Goal: Task Accomplishment & Management: Use online tool/utility

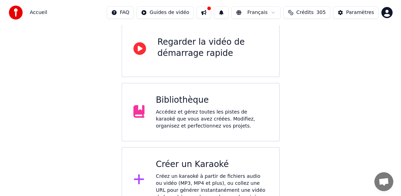
scroll to position [85, 0]
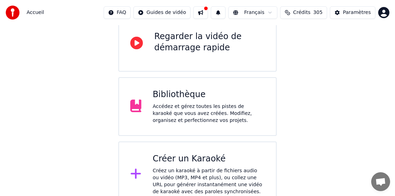
click at [199, 168] on div "Créez un karaoké à partir de fichiers audio ou vidéo (MP3, MP4 et plus), ou col…" at bounding box center [209, 182] width 112 height 28
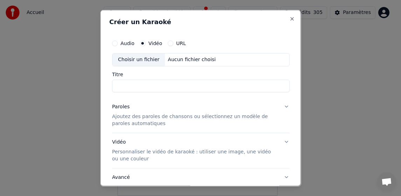
click at [151, 93] on div "Audio Vidéo URL Choisir un fichier Aucun fichier choisi Titre Paroles Ajoutez d…" at bounding box center [200, 116] width 183 height 167
click at [149, 58] on div "Choisir un fichier" at bounding box center [138, 59] width 53 height 13
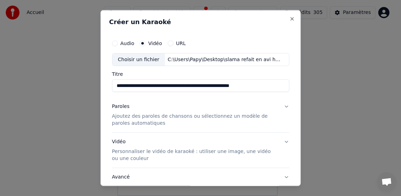
drag, startPoint x: 179, startPoint y: 88, endPoint x: 240, endPoint y: 91, distance: 60.6
click at [240, 91] on input "**********" at bounding box center [200, 85] width 177 height 13
type input "**********"
click at [126, 119] on p "Ajoutez des paroles de chansons ou sélectionnez un modèle de paroles automatiqu…" at bounding box center [195, 120] width 166 height 14
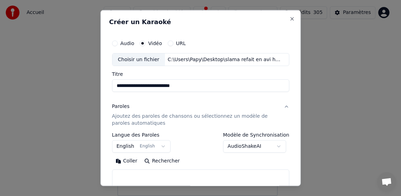
click at [127, 146] on button "English English" at bounding box center [141, 146] width 59 height 13
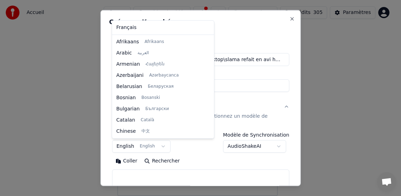
scroll to position [56, 0]
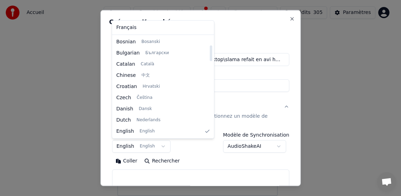
select select "**"
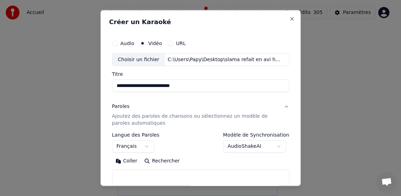
click at [124, 159] on button "Coller" at bounding box center [126, 161] width 29 height 11
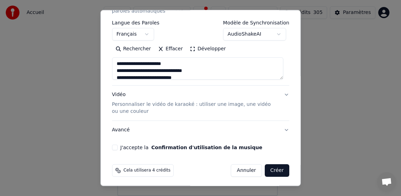
scroll to position [114, 0]
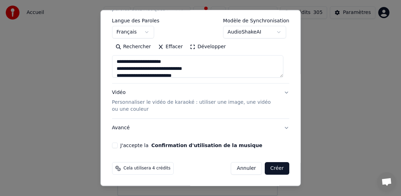
click at [117, 147] on button "J'accepte la Confirmation d'utilisation de la musique" at bounding box center [115, 146] width 6 height 6
click at [266, 170] on button "Créer" at bounding box center [277, 168] width 25 height 13
type textarea "**********"
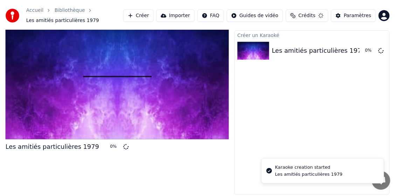
scroll to position [16, 0]
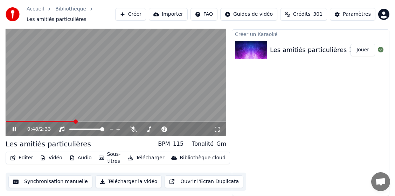
click at [64, 120] on video at bounding box center [116, 75] width 221 height 124
click at [59, 122] on span at bounding box center [32, 121] width 53 height 1
click at [12, 127] on div "0:37 / 2:33" at bounding box center [115, 129] width 215 height 7
click at [15, 128] on icon at bounding box center [19, 130] width 16 height 6
click at [16, 128] on icon at bounding box center [15, 129] width 4 height 4
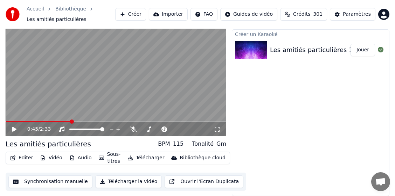
click at [149, 156] on button "Télécharger" at bounding box center [146, 158] width 42 height 10
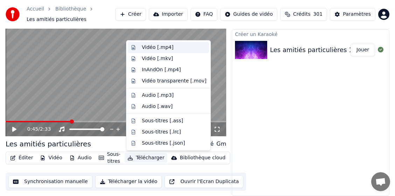
click at [164, 45] on div "Vidéo [.mp4]" at bounding box center [158, 47] width 32 height 7
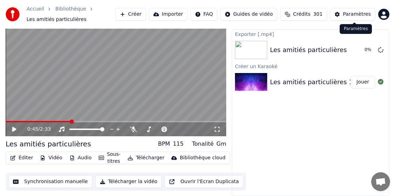
click at [274, 13] on div "Paramètres" at bounding box center [357, 14] width 28 height 7
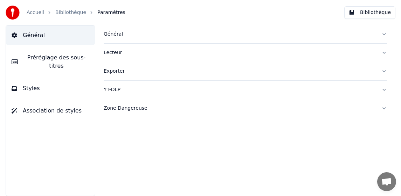
click at [121, 37] on div "Général" at bounding box center [240, 34] width 272 height 7
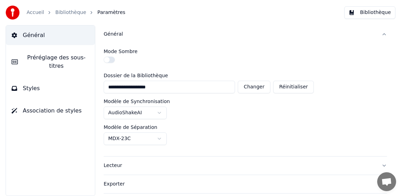
click at [32, 9] on div "Accueil Bibliothèque Paramètres" at bounding box center [66, 13] width 120 height 14
click at [34, 11] on link "Accueil" at bounding box center [36, 12] width 18 height 7
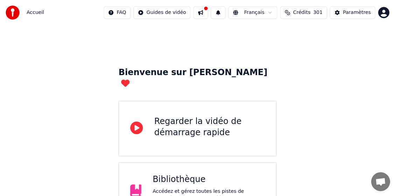
click at [177, 174] on div "Bibliothèque" at bounding box center [209, 179] width 112 height 11
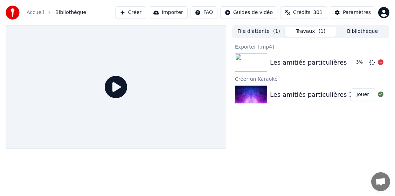
click at [274, 66] on div "Les amitiés particulières" at bounding box center [308, 63] width 77 height 10
click at [274, 33] on button "Travaux ( 1 )" at bounding box center [311, 32] width 52 height 10
click at [274, 32] on button "Travaux ( 1 )" at bounding box center [311, 32] width 52 height 10
click at [261, 31] on button "File d'attente ( 1 )" at bounding box center [259, 32] width 52 height 10
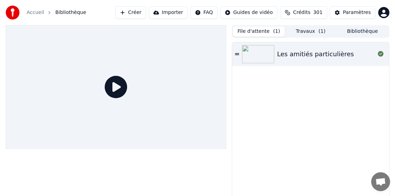
click at [235, 54] on icon at bounding box center [237, 54] width 4 height 5
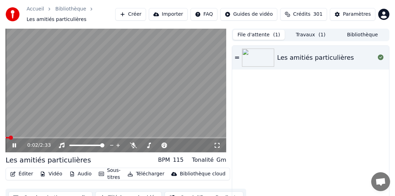
click at [12, 146] on icon at bounding box center [19, 146] width 16 height 6
click at [157, 176] on button "Télécharger" at bounding box center [146, 174] width 42 height 10
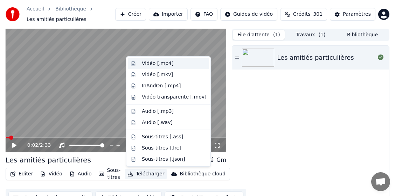
click at [172, 65] on div "Vidéo [.mp4]" at bounding box center [174, 63] width 64 height 7
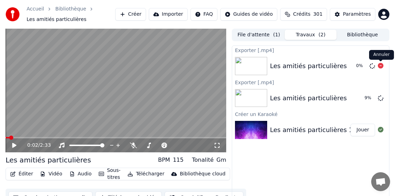
click at [274, 65] on div "0 %" at bounding box center [368, 66] width 36 height 8
click at [274, 66] on icon at bounding box center [381, 66] width 6 height 6
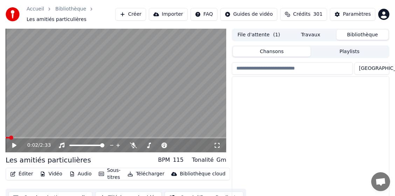
click at [274, 36] on button "Bibliothèque" at bounding box center [362, 35] width 52 height 10
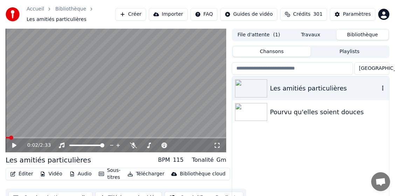
click at [274, 87] on icon "button" at bounding box center [382, 88] width 1 height 5
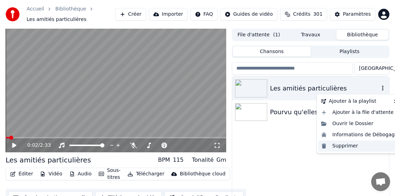
click at [274, 147] on div "Supprimer" at bounding box center [359, 146] width 82 height 11
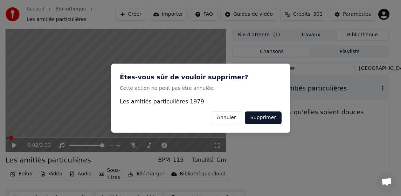
click at [267, 120] on button "Supprimer" at bounding box center [262, 117] width 37 height 13
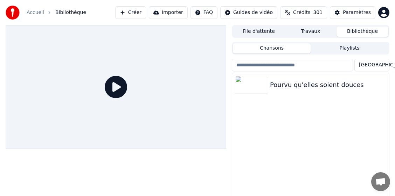
click at [157, 92] on div at bounding box center [116, 87] width 221 height 124
click at [146, 11] on button "Créer" at bounding box center [130, 12] width 31 height 13
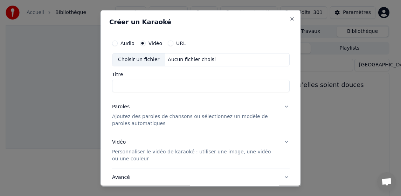
click at [132, 60] on div "Choisir un fichier" at bounding box center [138, 59] width 53 height 13
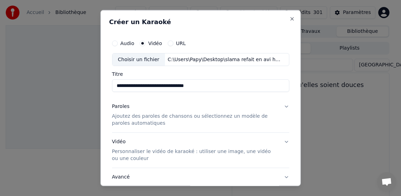
drag, startPoint x: 207, startPoint y: 85, endPoint x: 158, endPoint y: 89, distance: 49.2
click at [158, 89] on input "**********" at bounding box center [200, 85] width 177 height 13
type input "**********"
click at [126, 119] on p "Ajoutez des paroles de chansons ou sélectionnez un modèle de paroles automatiqu…" at bounding box center [195, 120] width 166 height 14
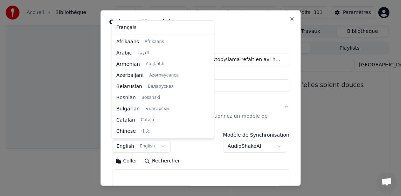
click at [125, 145] on body "**********" at bounding box center [197, 98] width 395 height 196
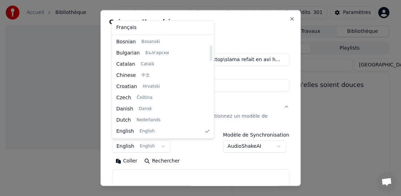
select select "**"
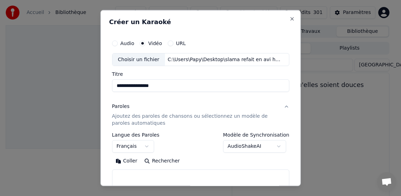
click at [126, 161] on button "Coller" at bounding box center [126, 161] width 29 height 11
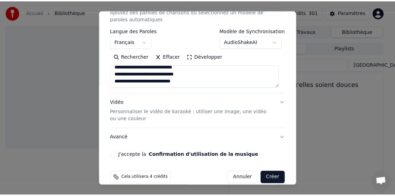
scroll to position [114, 0]
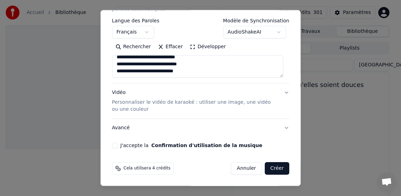
click at [114, 147] on button "J'accepte la Confirmation d'utilisation de la musique" at bounding box center [115, 146] width 6 height 6
click at [272, 169] on button "Créer" at bounding box center [277, 168] width 25 height 13
type textarea "**********"
select select
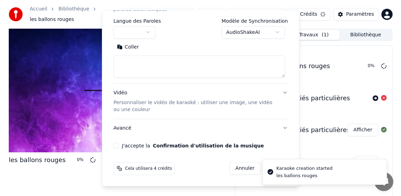
scroll to position [0, 0]
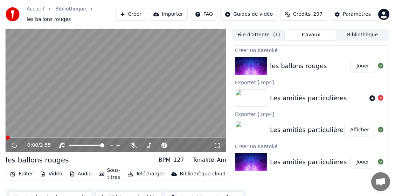
click at [89, 187] on div "Éditer Vidéo Audio Sous-titres Télécharger Bibliothèque cloud Synchronisation m…" at bounding box center [116, 187] width 221 height 39
click at [14, 145] on icon at bounding box center [15, 146] width 4 height 4
click at [149, 172] on button "Télécharger" at bounding box center [146, 174] width 42 height 10
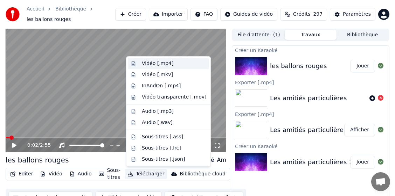
click at [160, 62] on div "Vidéo [.mp4]" at bounding box center [158, 63] width 32 height 7
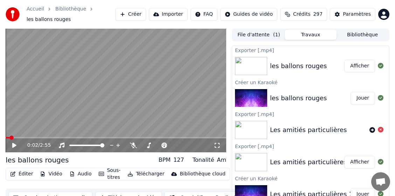
click at [274, 38] on button "Bibliothèque" at bounding box center [362, 35] width 52 height 10
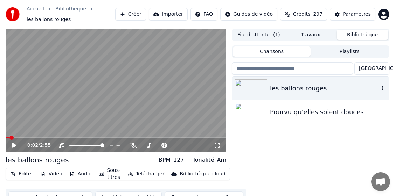
click at [274, 88] on icon "button" at bounding box center [382, 88] width 7 height 6
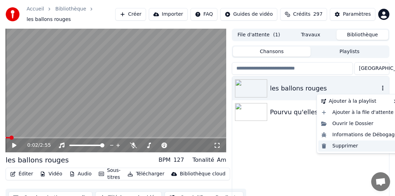
click at [274, 147] on div "Supprimer" at bounding box center [359, 146] width 82 height 11
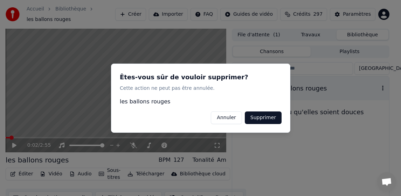
click at [268, 119] on button "Supprimer" at bounding box center [262, 117] width 37 height 13
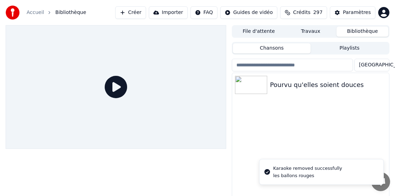
click at [145, 13] on button "Créer" at bounding box center [130, 12] width 31 height 13
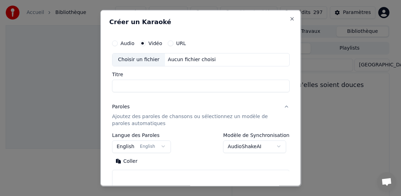
click at [126, 58] on div "Choisir un fichier" at bounding box center [138, 59] width 53 height 13
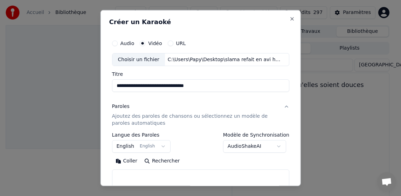
drag, startPoint x: 126, startPoint y: 89, endPoint x: 90, endPoint y: 85, distance: 37.0
click at [90, 85] on body "**********" at bounding box center [197, 98] width 395 height 196
drag, startPoint x: 168, startPoint y: 87, endPoint x: 197, endPoint y: 84, distance: 29.2
click at [197, 84] on input "**********" at bounding box center [200, 85] width 177 height 13
type input "**********"
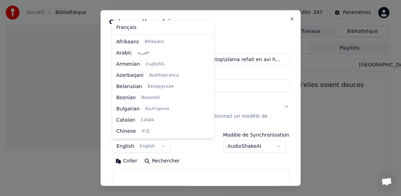
click at [126, 147] on body "**********" at bounding box center [197, 98] width 395 height 196
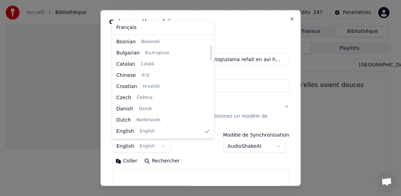
select select "**"
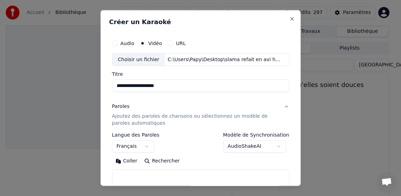
click at [124, 161] on button "Coller" at bounding box center [126, 161] width 29 height 11
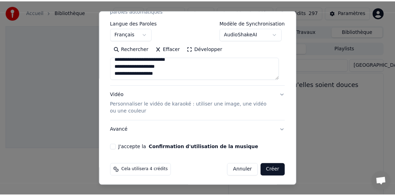
scroll to position [114, 0]
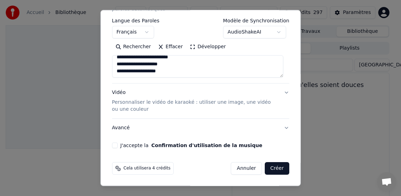
click at [115, 146] on button "J'accepte la Confirmation d'utilisation de la musique" at bounding box center [115, 146] width 6 height 6
click at [271, 167] on button "Créer" at bounding box center [277, 168] width 25 height 13
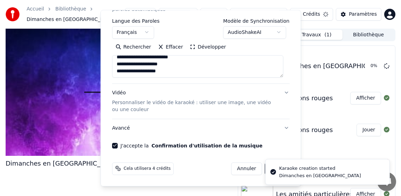
type textarea "**********"
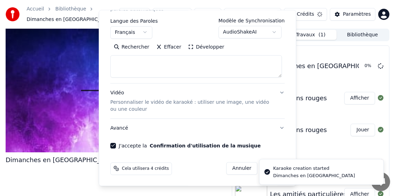
select select
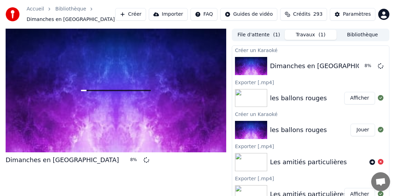
click at [92, 190] on div "Dimanches en [GEOGRAPHIC_DATA] 8 %" at bounding box center [116, 121] width 221 height 184
click at [174, 174] on div "Dimanches en [GEOGRAPHIC_DATA] 70 %" at bounding box center [116, 121] width 221 height 184
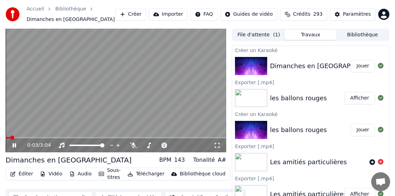
click at [13, 147] on icon at bounding box center [15, 146] width 4 height 4
click at [13, 147] on icon at bounding box center [14, 145] width 4 height 5
click at [159, 93] on video at bounding box center [116, 91] width 221 height 124
click at [149, 174] on button "Télécharger" at bounding box center [146, 174] width 42 height 10
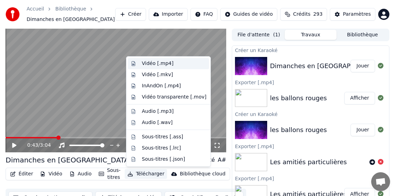
click at [155, 63] on div "Vidéo [.mp4]" at bounding box center [158, 63] width 32 height 7
